Goal: Navigation & Orientation: Find specific page/section

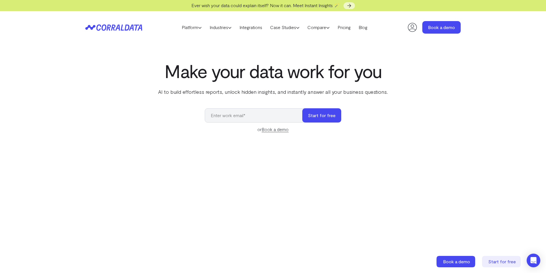
click at [398, 64] on div "Make your data work for you AI to build effortless reports, unlock hidden insig…" at bounding box center [273, 188] width 410 height 254
click at [398, 61] on div "Make your data work for you AI to build effortless reports, unlock hidden insig…" at bounding box center [273, 188] width 410 height 254
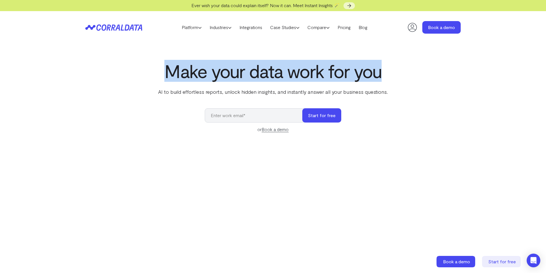
click at [409, 30] on icon at bounding box center [412, 27] width 11 height 11
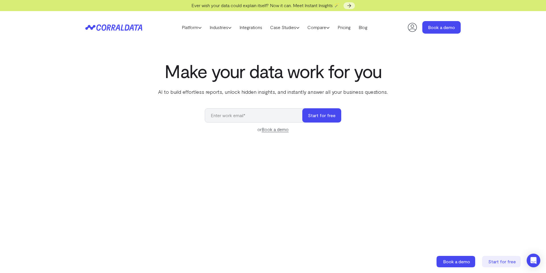
click at [353, 55] on section "Make your data work for you AI to build effortless reports, unlock hidden insig…" at bounding box center [273, 192] width 546 height 297
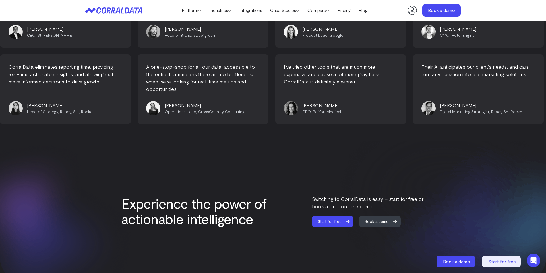
scroll to position [2404, 0]
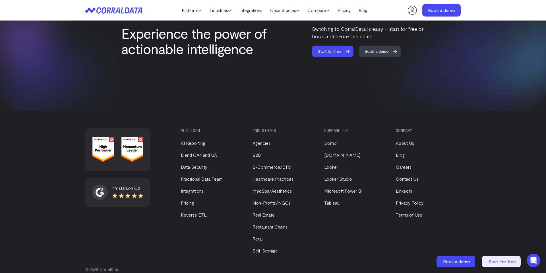
click at [407, 163] on li "Careers" at bounding box center [427, 166] width 62 height 7
click at [407, 164] on link "Careers" at bounding box center [404, 166] width 16 height 5
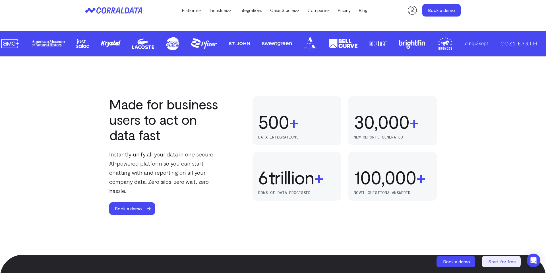
scroll to position [168, 0]
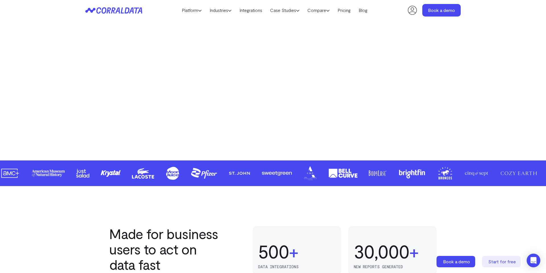
drag, startPoint x: 423, startPoint y: 171, endPoint x: 364, endPoint y: 174, distance: 59.3
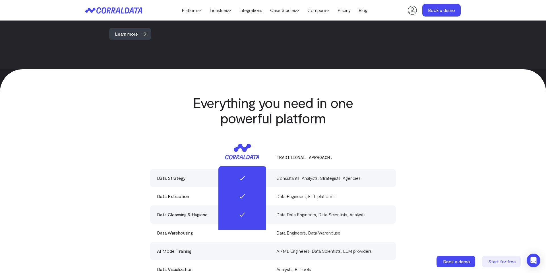
scroll to position [1604, 0]
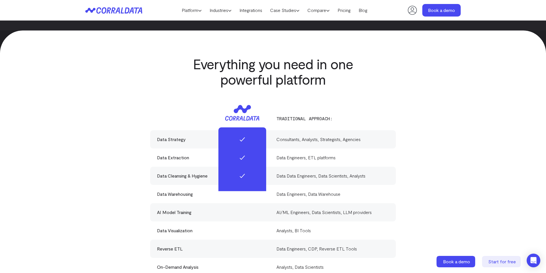
click at [190, 136] on div "Data Strategy" at bounding box center [213, 139] width 113 height 7
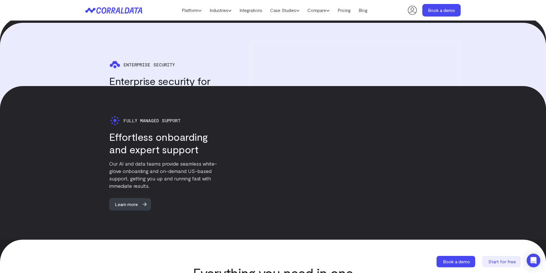
scroll to position [1311, 0]
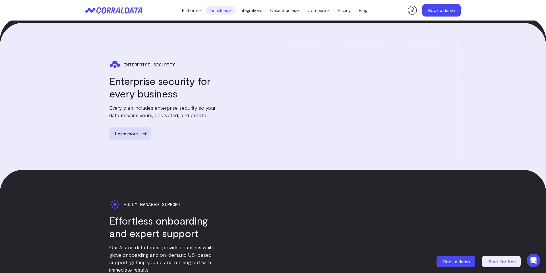
click at [229, 12] on icon at bounding box center [229, 10] width 3 height 3
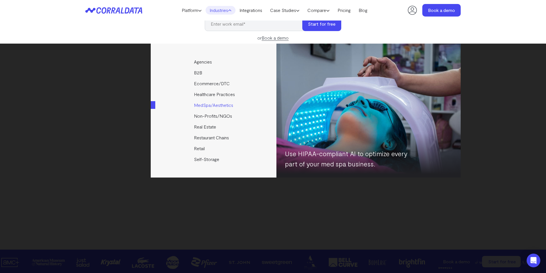
scroll to position [84, 0]
